Goal: Task Accomplishment & Management: Manage account settings

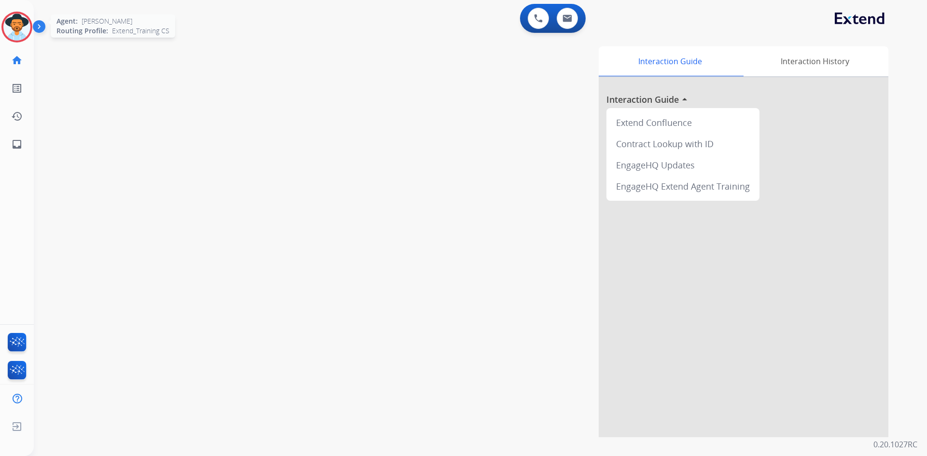
click at [28, 20] on img at bounding box center [16, 27] width 27 height 27
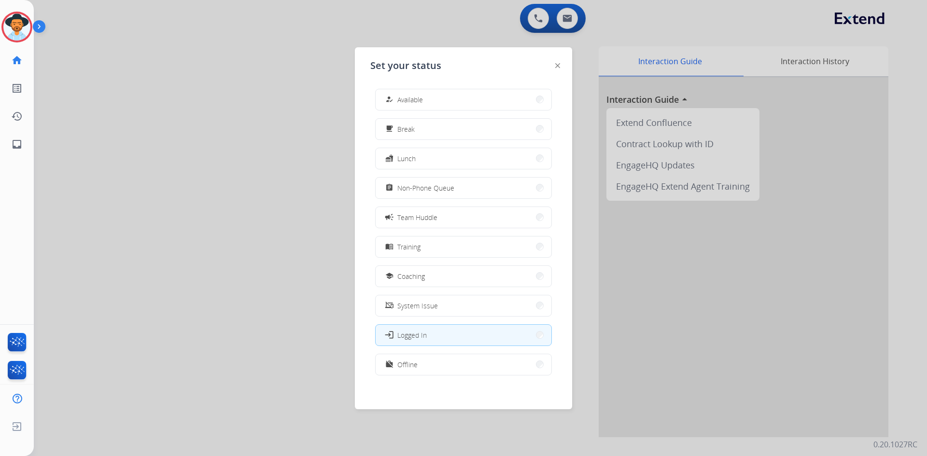
click at [121, 181] on div at bounding box center [463, 228] width 927 height 456
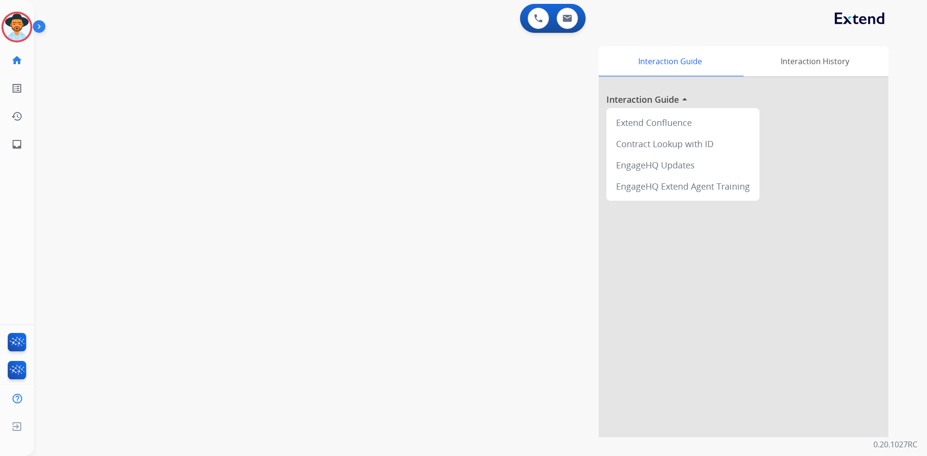
click at [33, 19] on img at bounding box center [41, 28] width 16 height 18
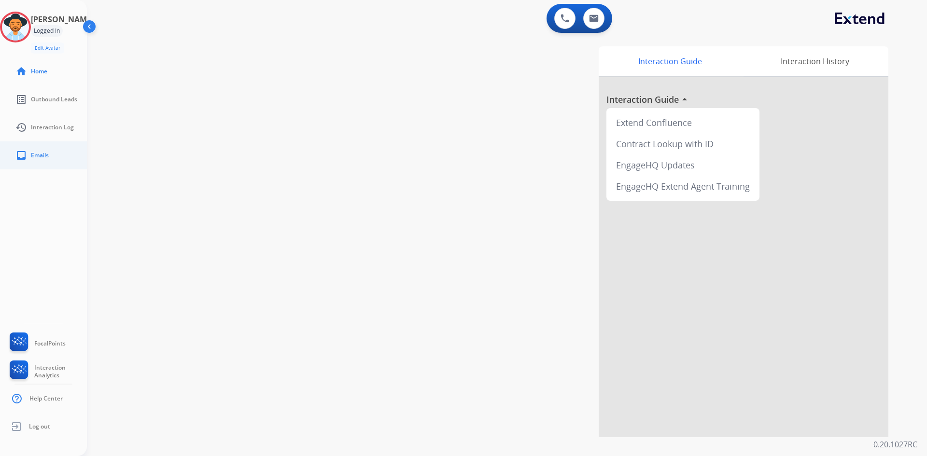
click at [38, 152] on span "Emails" at bounding box center [40, 156] width 18 height 8
select select "**********"
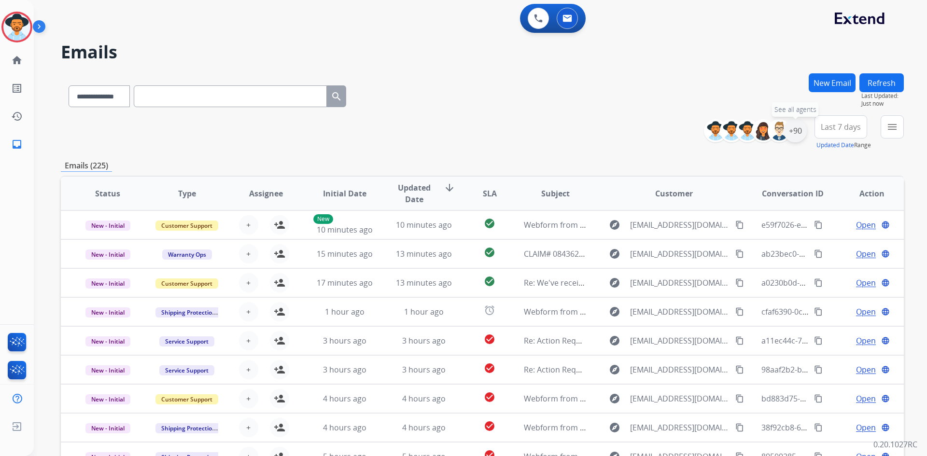
click at [794, 132] on div "+90" at bounding box center [794, 130] width 23 height 23
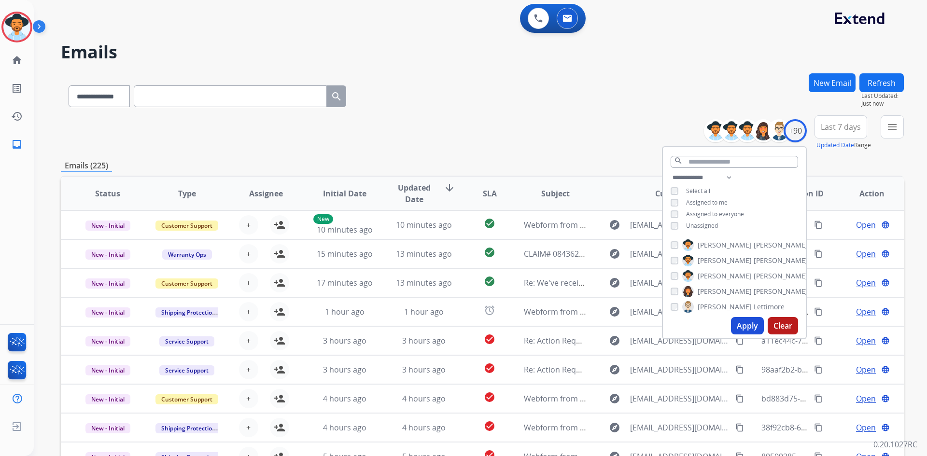
click at [738, 323] on button "Apply" at bounding box center [747, 325] width 33 height 17
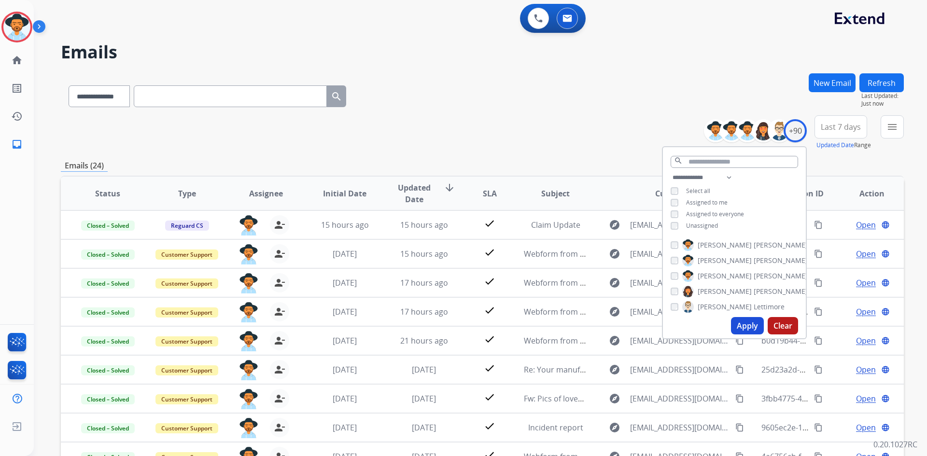
click at [515, 126] on div "**********" at bounding box center [482, 132] width 843 height 35
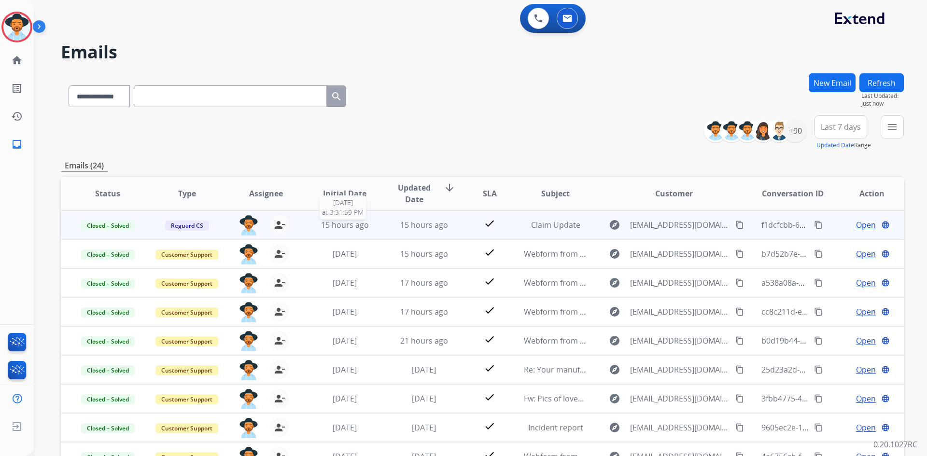
scroll to position [1, 0]
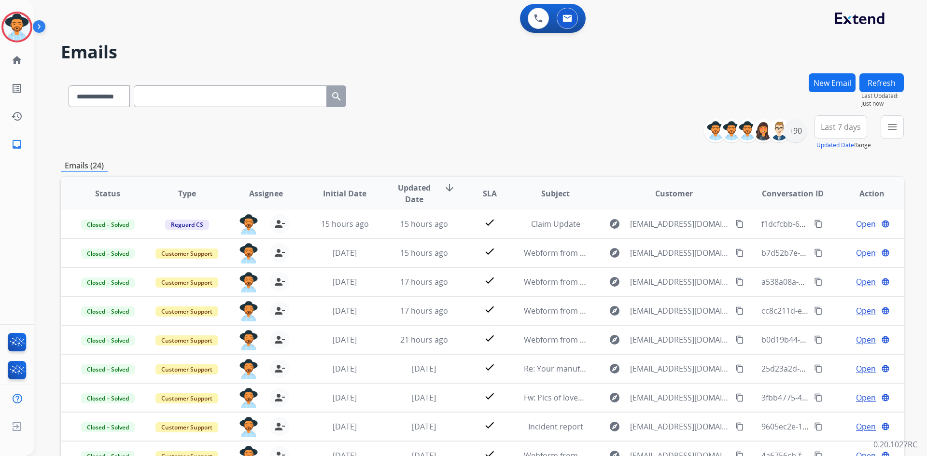
click at [842, 136] on button "Last 7 days" at bounding box center [840, 126] width 53 height 23
click at [832, 249] on div "Last 90 days" at bounding box center [837, 244] width 53 height 14
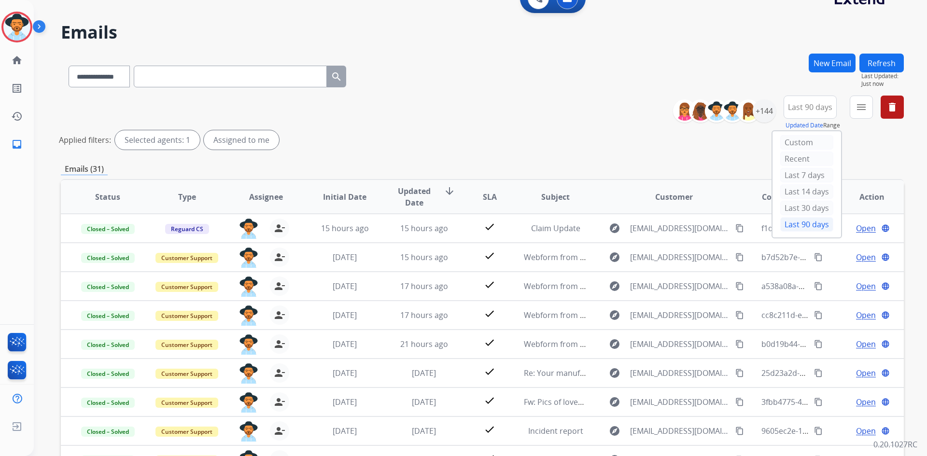
scroll to position [0, 0]
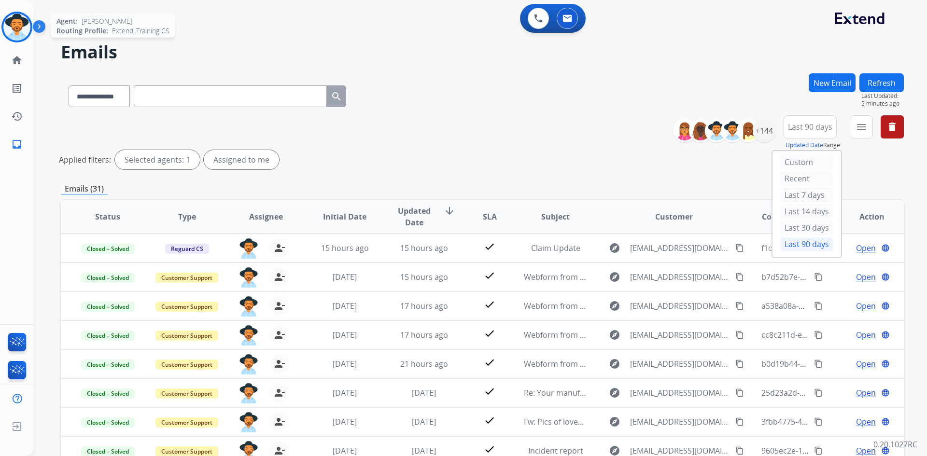
click at [12, 24] on img at bounding box center [16, 27] width 27 height 27
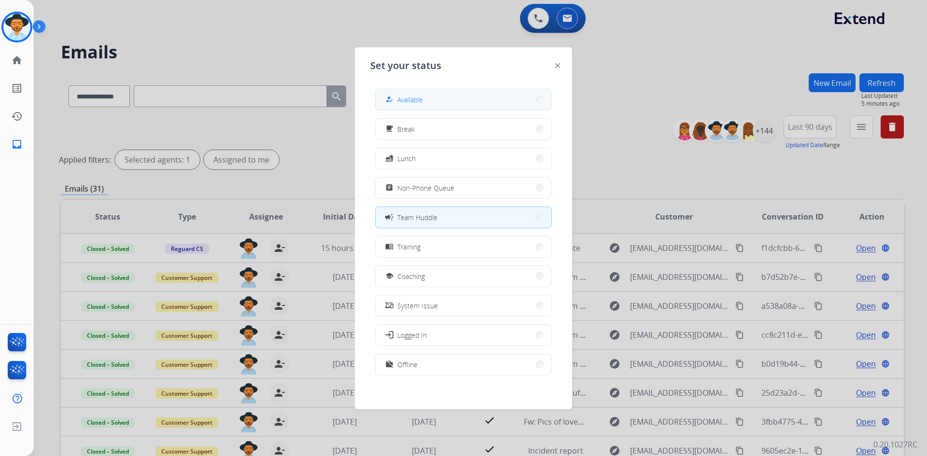
click at [474, 103] on button "how_to_reg Available" at bounding box center [464, 99] width 176 height 21
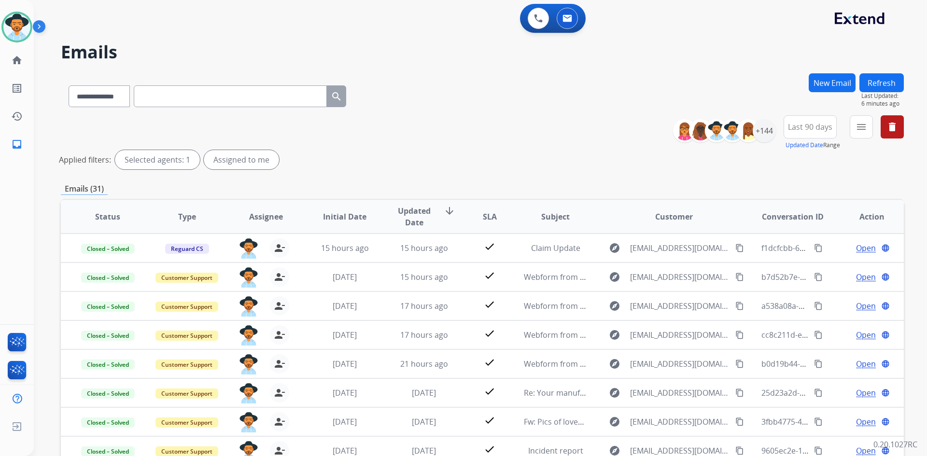
click at [39, 25] on img at bounding box center [41, 28] width 16 height 18
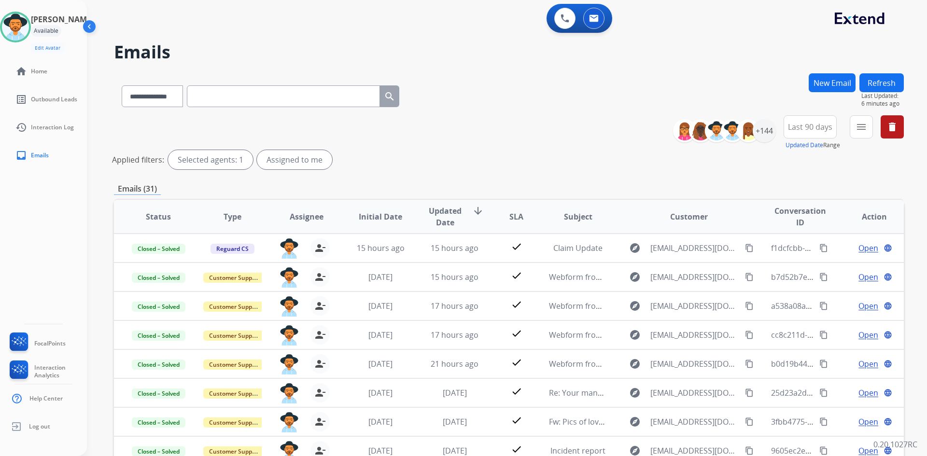
click at [87, 26] on img at bounding box center [90, 28] width 18 height 18
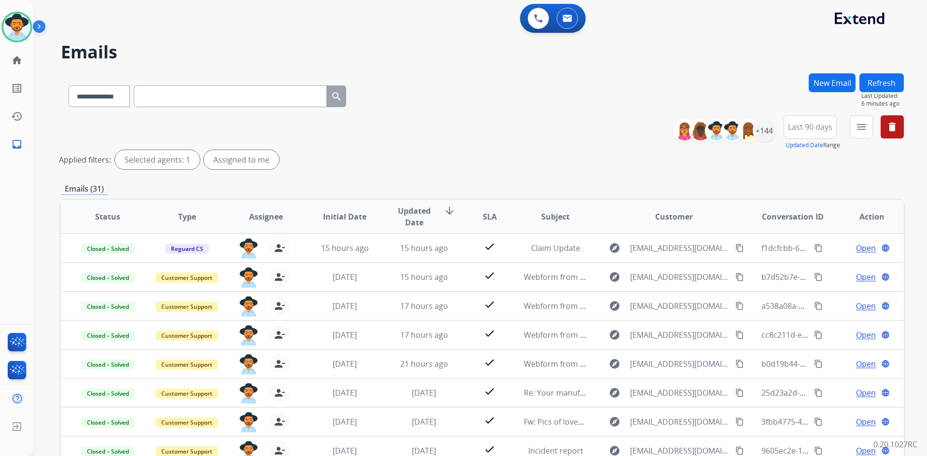
click at [38, 29] on img at bounding box center [41, 28] width 16 height 18
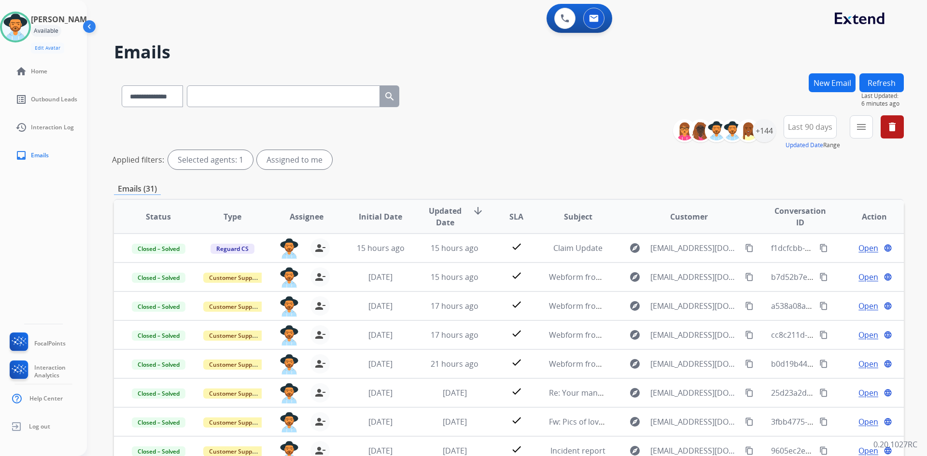
click at [44, 31] on div "[PERSON_NAME] Available Edit Avatar Agent: [PERSON_NAME] Profile: Extend_Traini…" at bounding box center [43, 33] width 87 height 42
click at [28, 26] on img at bounding box center [15, 27] width 27 height 27
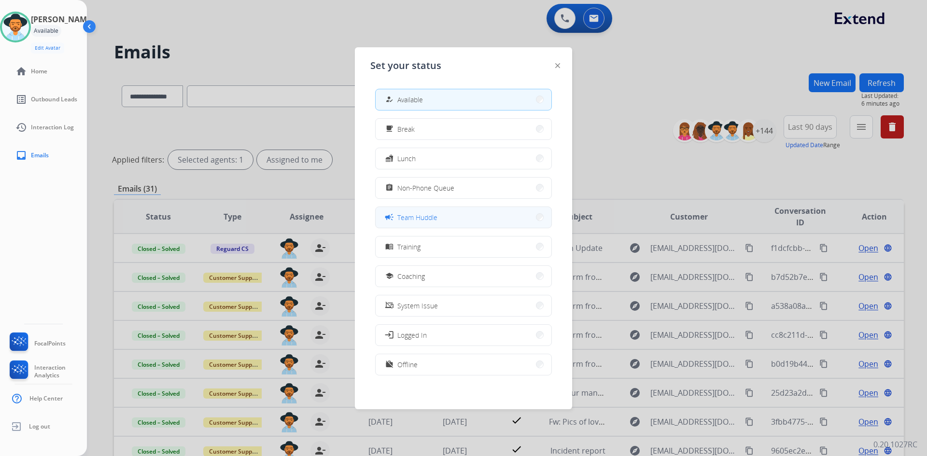
click at [427, 218] on span "Team Huddle" at bounding box center [417, 217] width 40 height 10
